Goal: Task Accomplishment & Management: Use online tool/utility

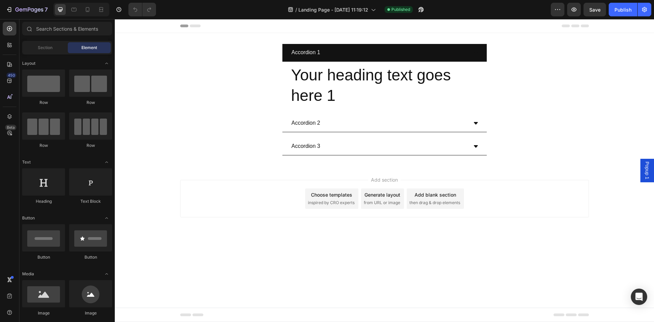
click at [562, 50] on div "Accordion 1 Your heading text goes here 1 Heading" at bounding box center [384, 76] width 538 height 65
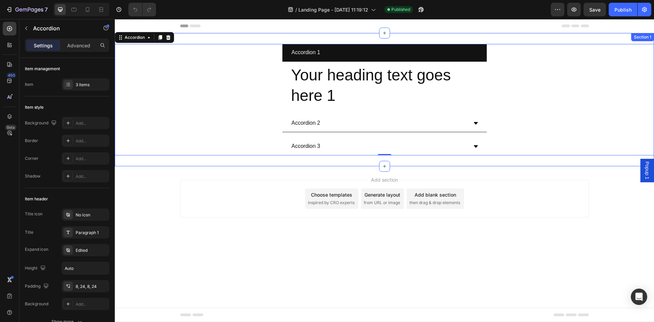
click at [188, 38] on div "Accordion 1 Your heading text goes here 1 Heading Accordion 2 Accordion 3 Accor…" at bounding box center [384, 99] width 539 height 133
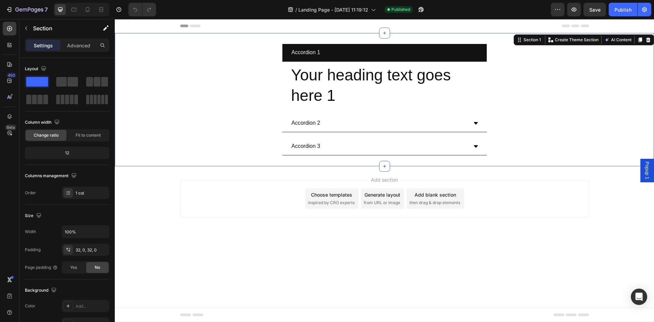
drag, startPoint x: 648, startPoint y: 38, endPoint x: 561, endPoint y: 50, distance: 87.7
click at [648, 37] on icon at bounding box center [647, 39] width 5 height 5
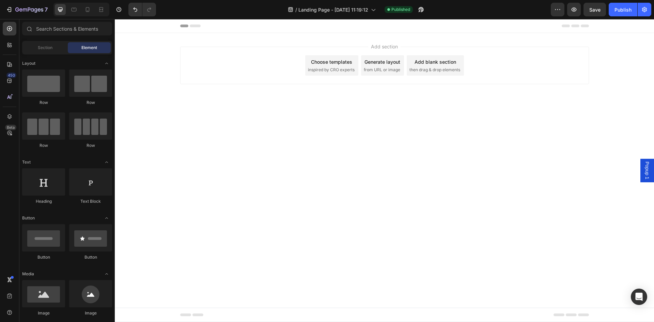
click at [250, 191] on body "Popup 1 Header Root Start with Sections from sidebar Add sections Add elements …" at bounding box center [384, 170] width 539 height 303
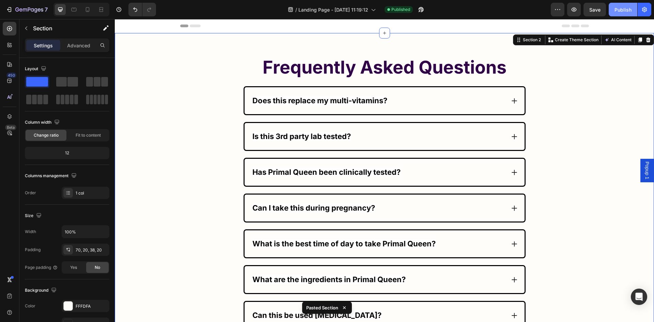
click at [628, 7] on div "Publish" at bounding box center [622, 9] width 17 height 7
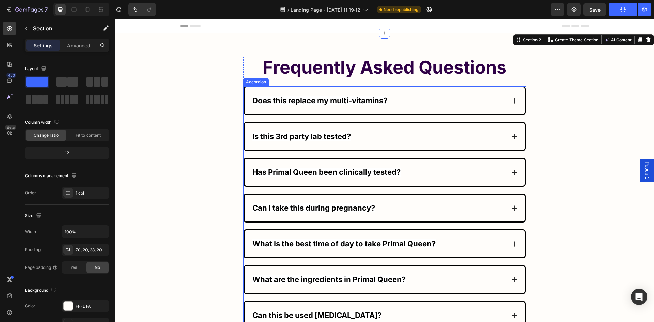
click at [250, 81] on div "Accordion" at bounding box center [255, 82] width 23 height 6
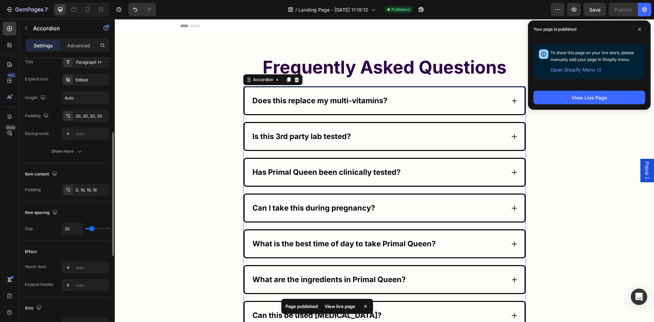
scroll to position [204, 0]
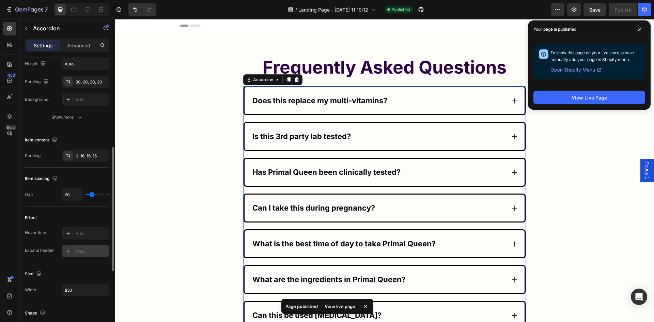
click at [70, 251] on icon at bounding box center [67, 250] width 5 height 5
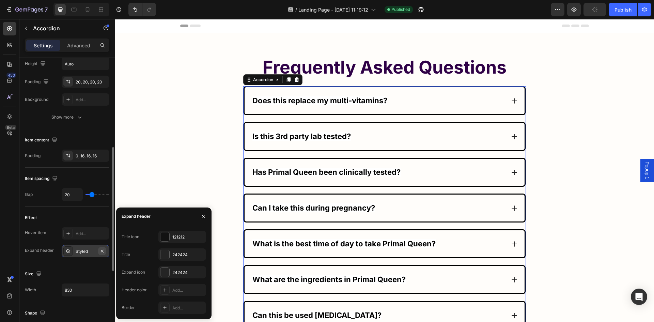
click at [103, 249] on icon "button" at bounding box center [101, 250] width 5 height 5
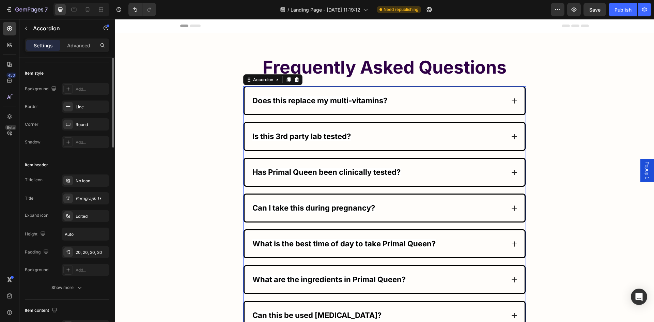
scroll to position [0, 0]
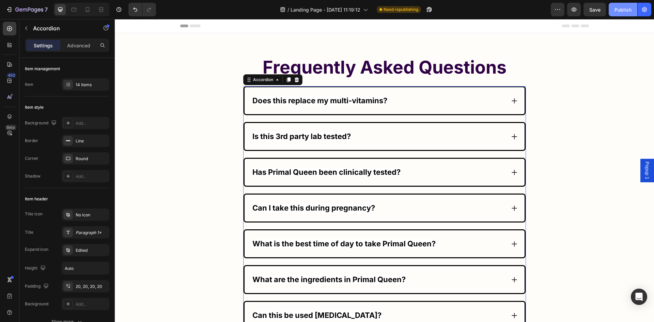
click at [617, 15] on button "Publish" at bounding box center [622, 10] width 29 height 14
